Goal: Information Seeking & Learning: Learn about a topic

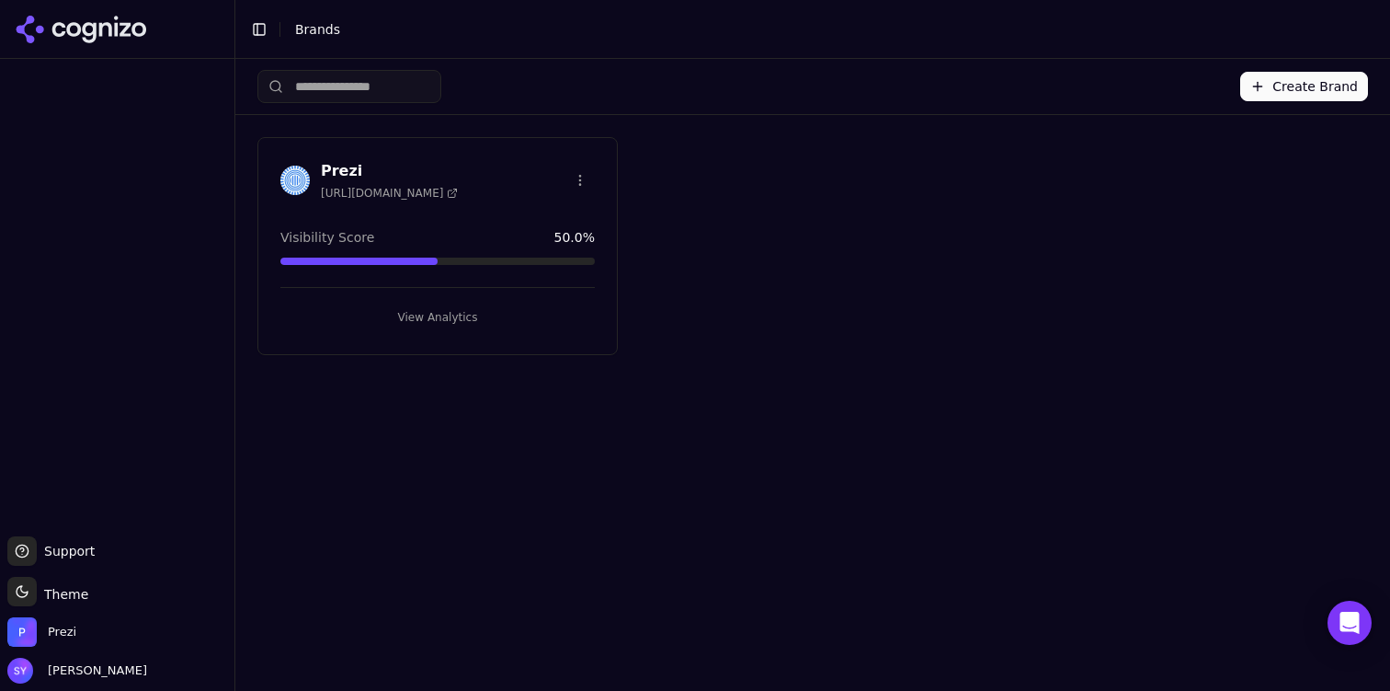
click at [469, 315] on button "View Analytics" at bounding box center [437, 317] width 314 height 29
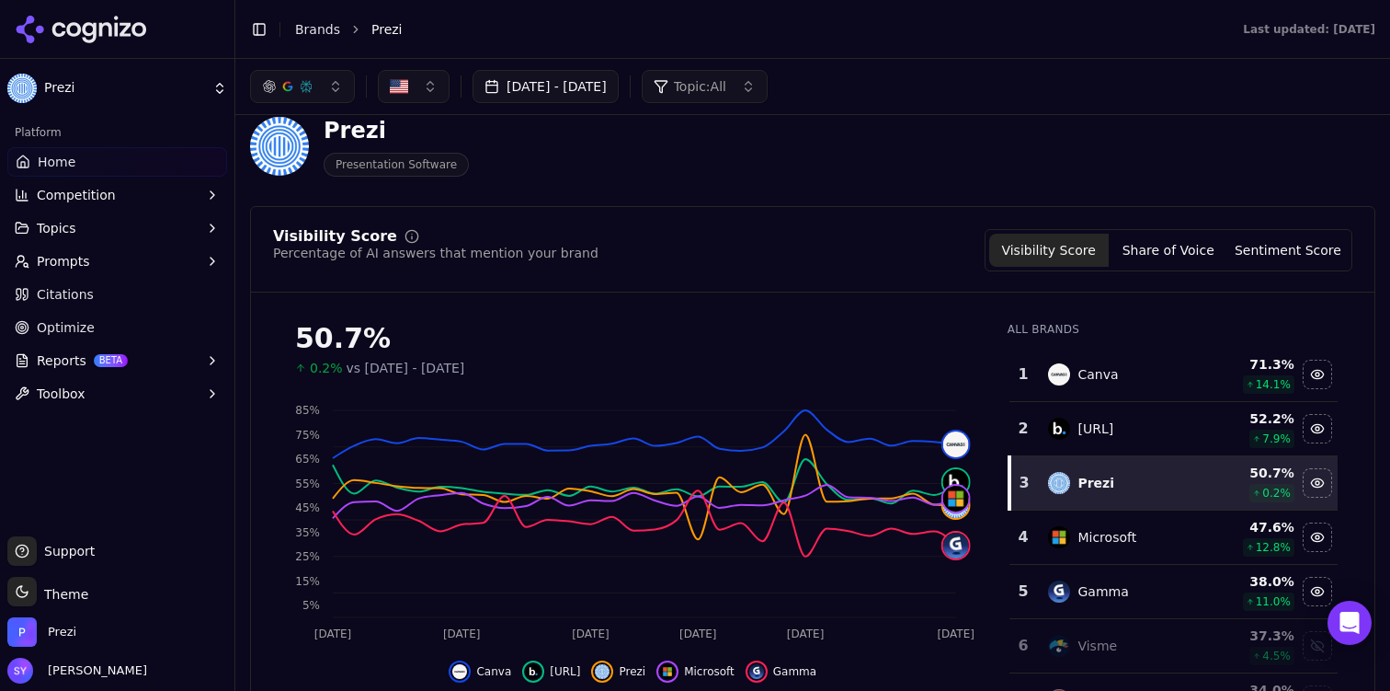
scroll to position [29, 0]
click at [108, 255] on button "Prompts" at bounding box center [117, 260] width 220 height 29
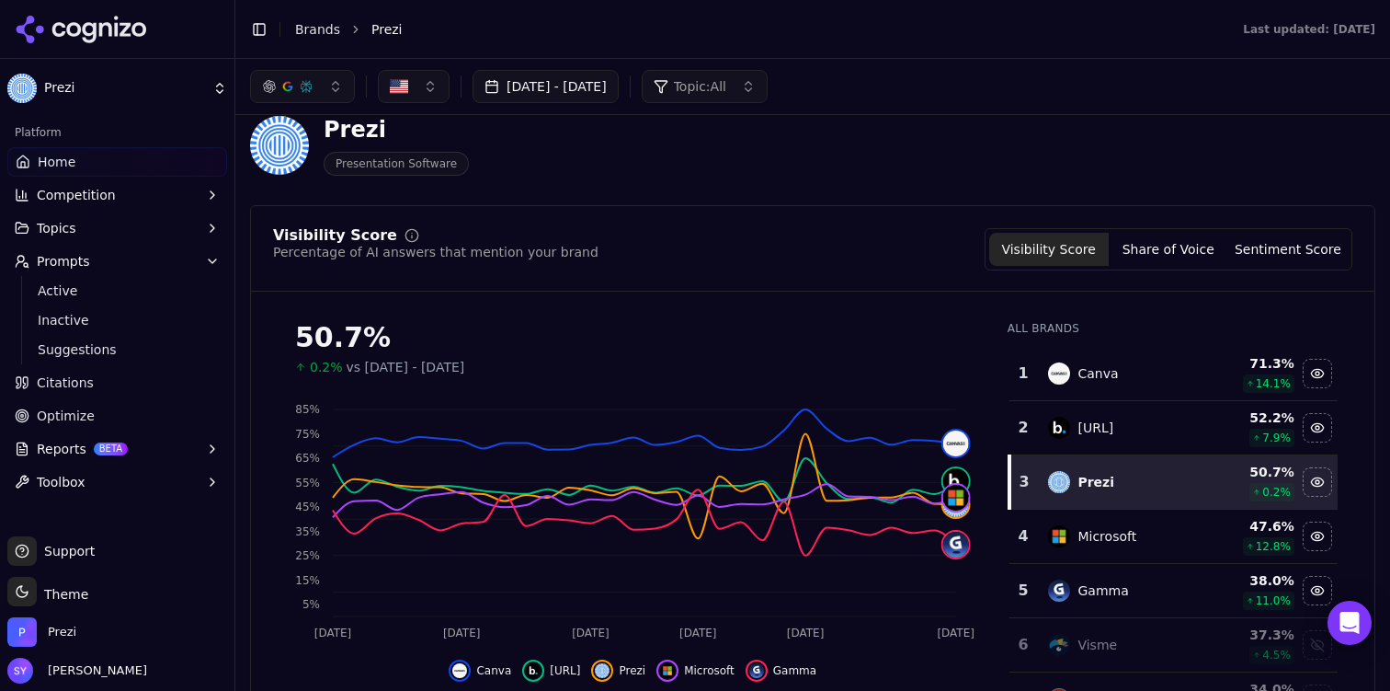
click at [118, 233] on button "Topics" at bounding box center [117, 227] width 220 height 29
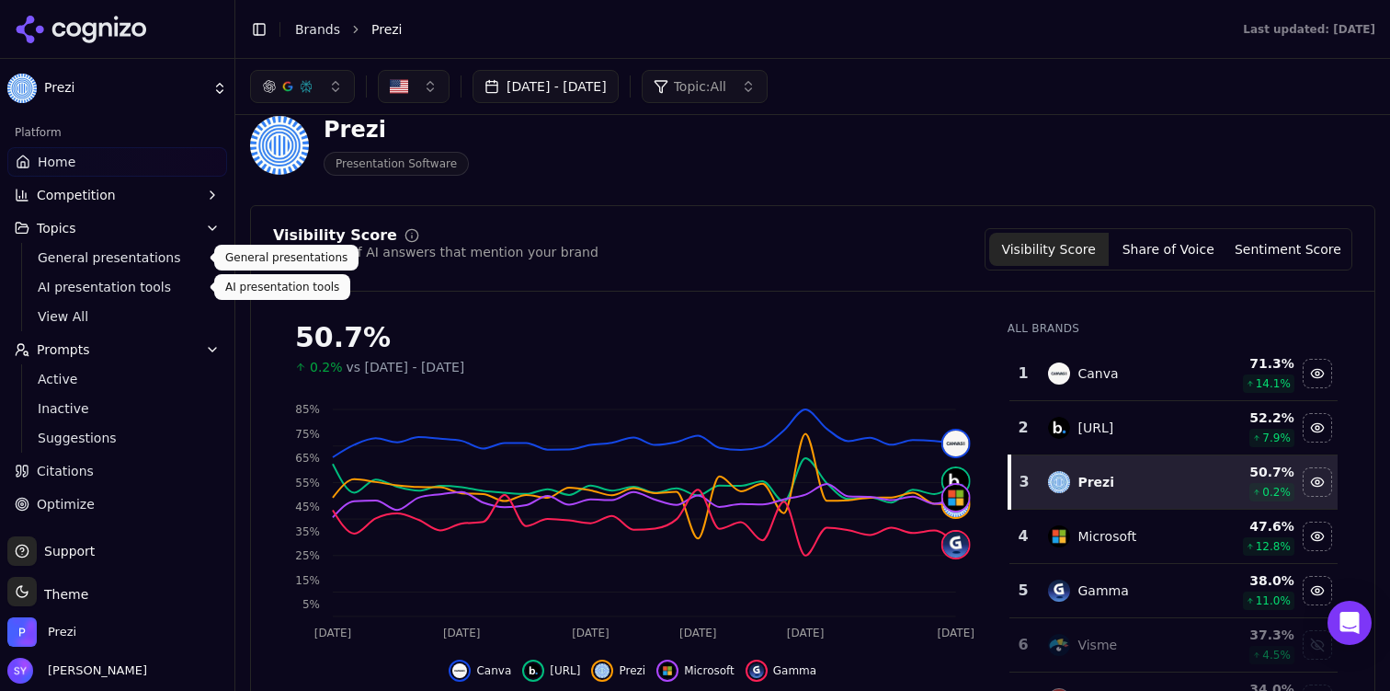
click at [129, 282] on span "AI presentation tools" at bounding box center [118, 287] width 160 height 18
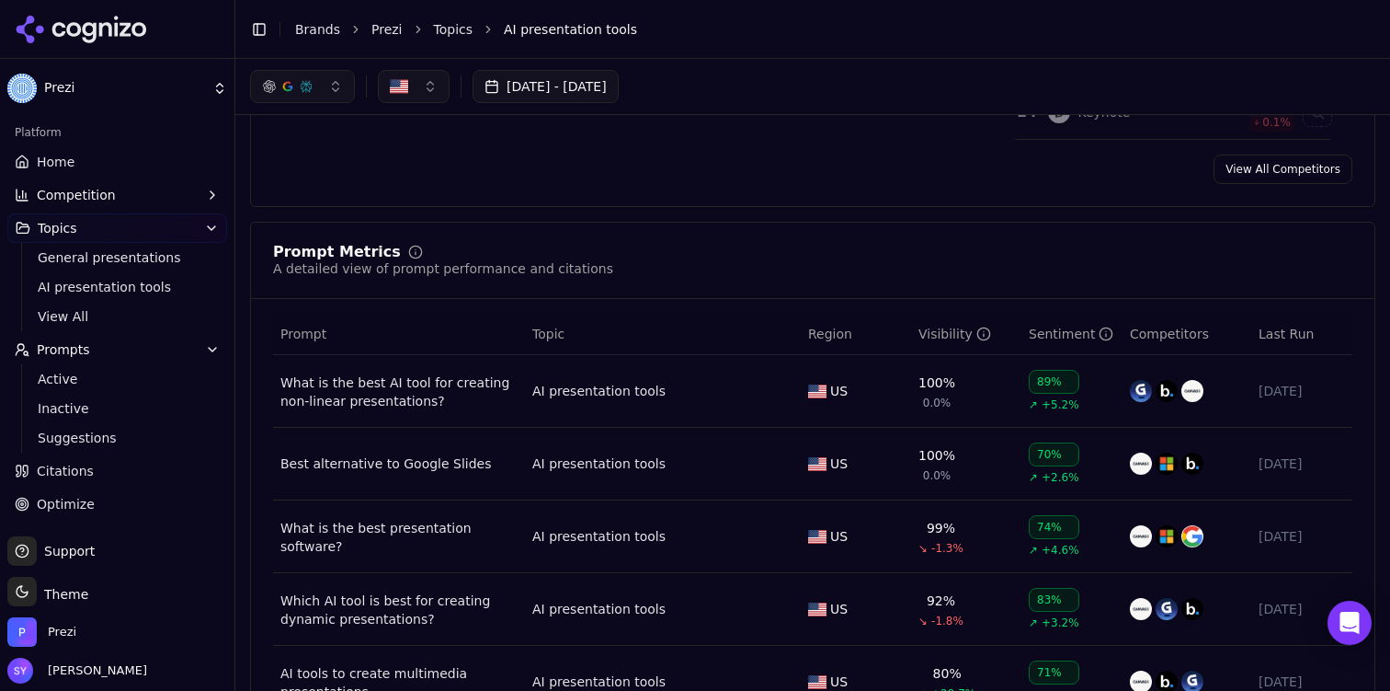
scroll to position [546, 0]
click at [447, 381] on div "What is the best AI tool for creating non-linear presentations?" at bounding box center [398, 392] width 237 height 37
